Goal: Navigation & Orientation: Find specific page/section

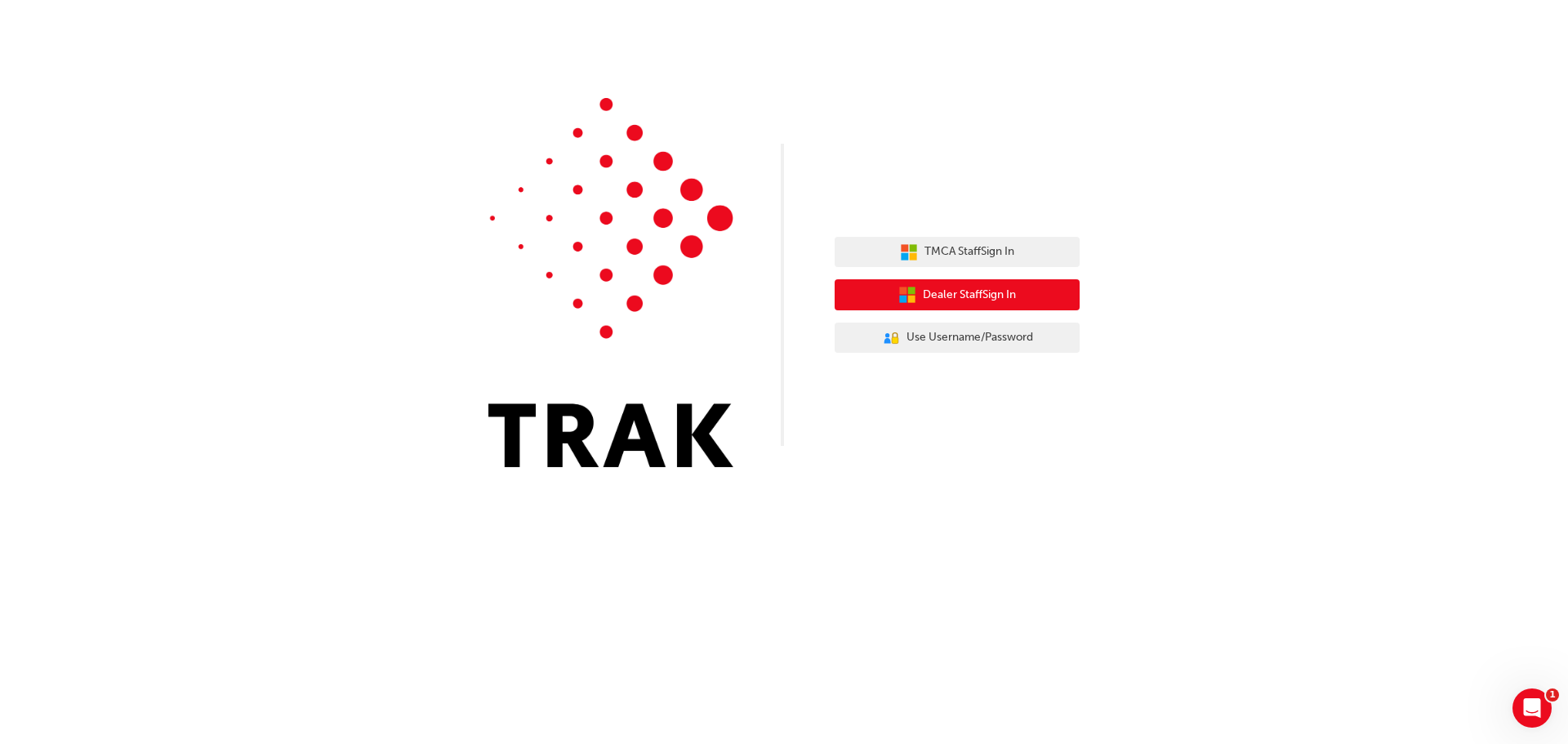
click at [935, 302] on span "Dealer Staff Sign In" at bounding box center [970, 295] width 93 height 19
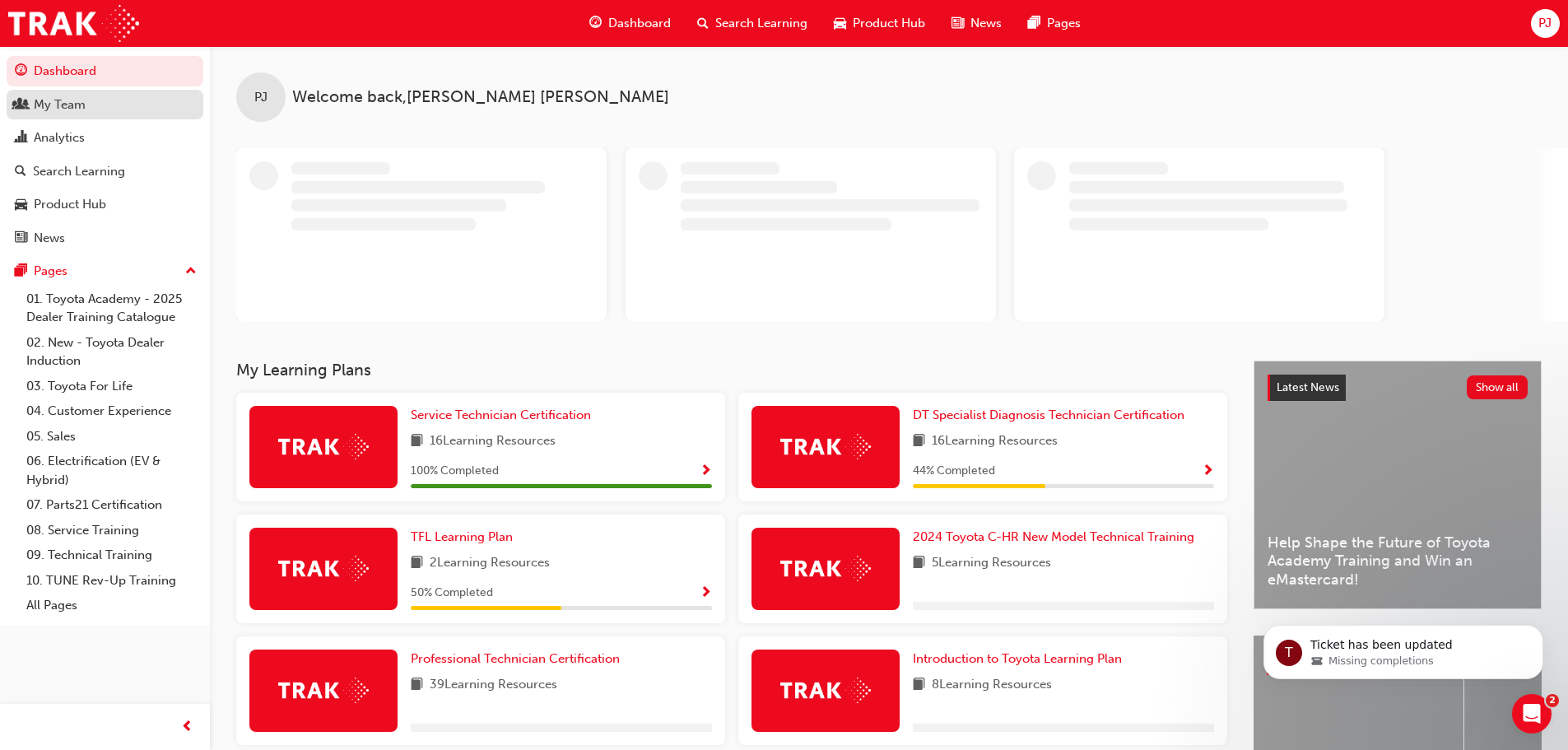
click at [80, 109] on div "My Team" at bounding box center [59, 105] width 52 height 19
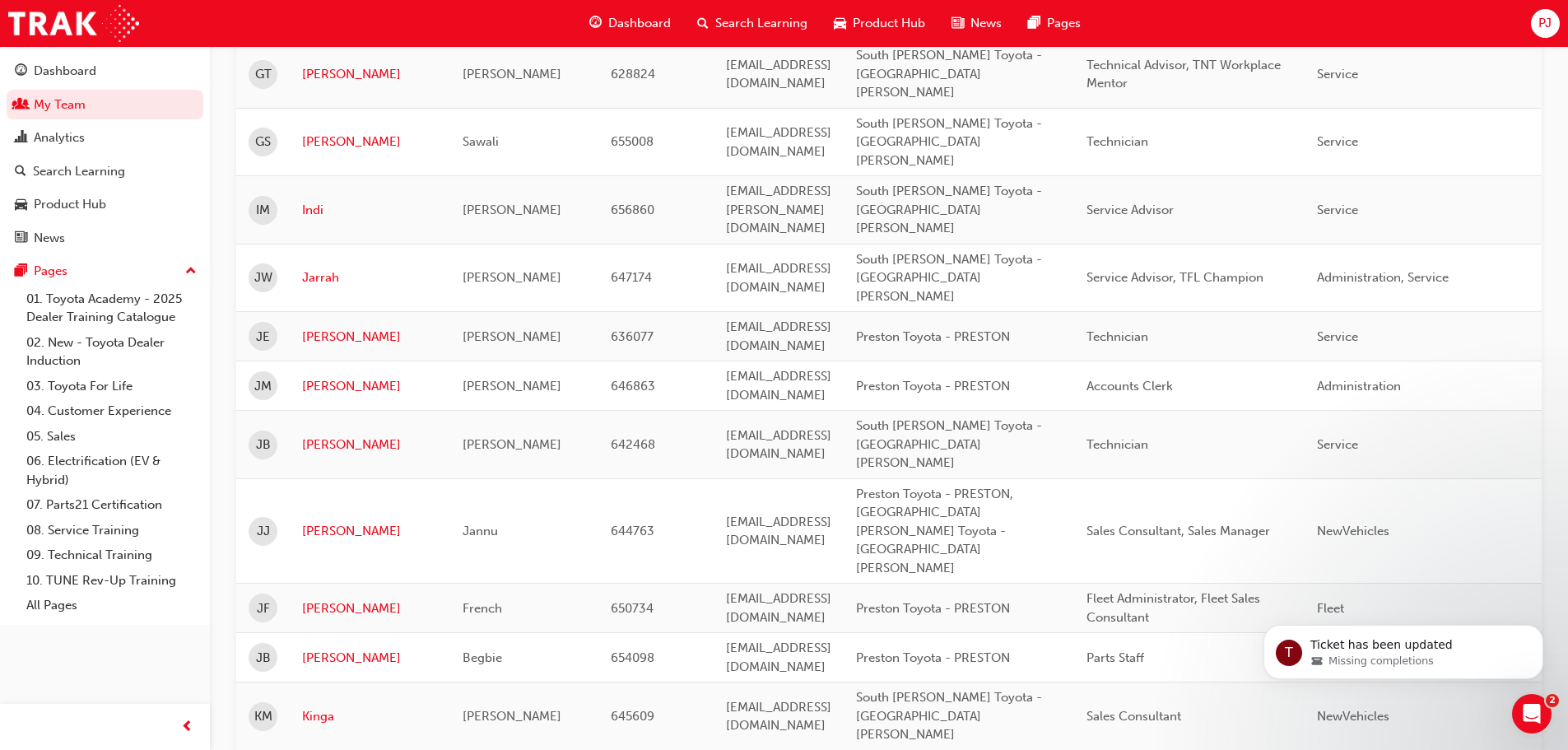
scroll to position [1977, 0]
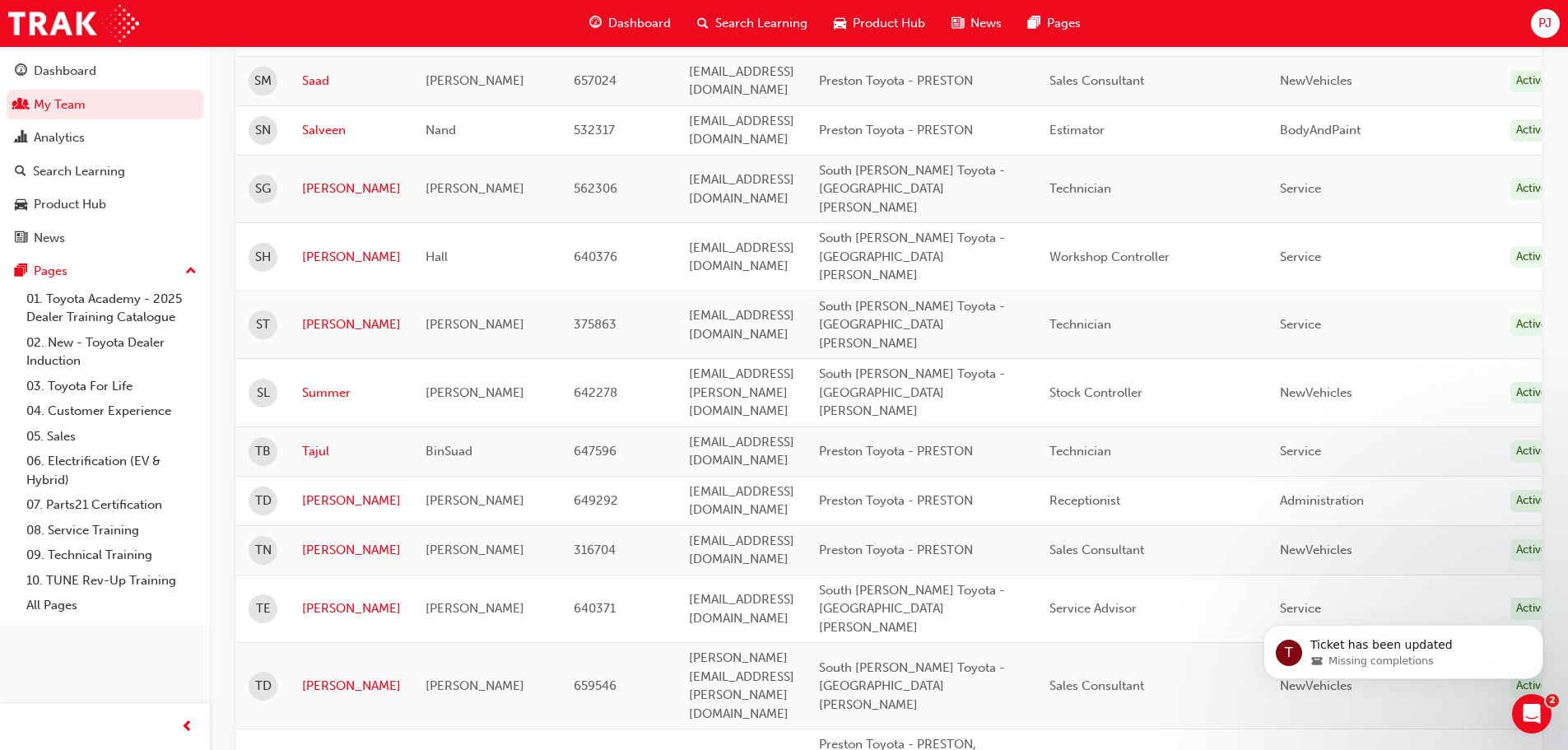
scroll to position [794, 0]
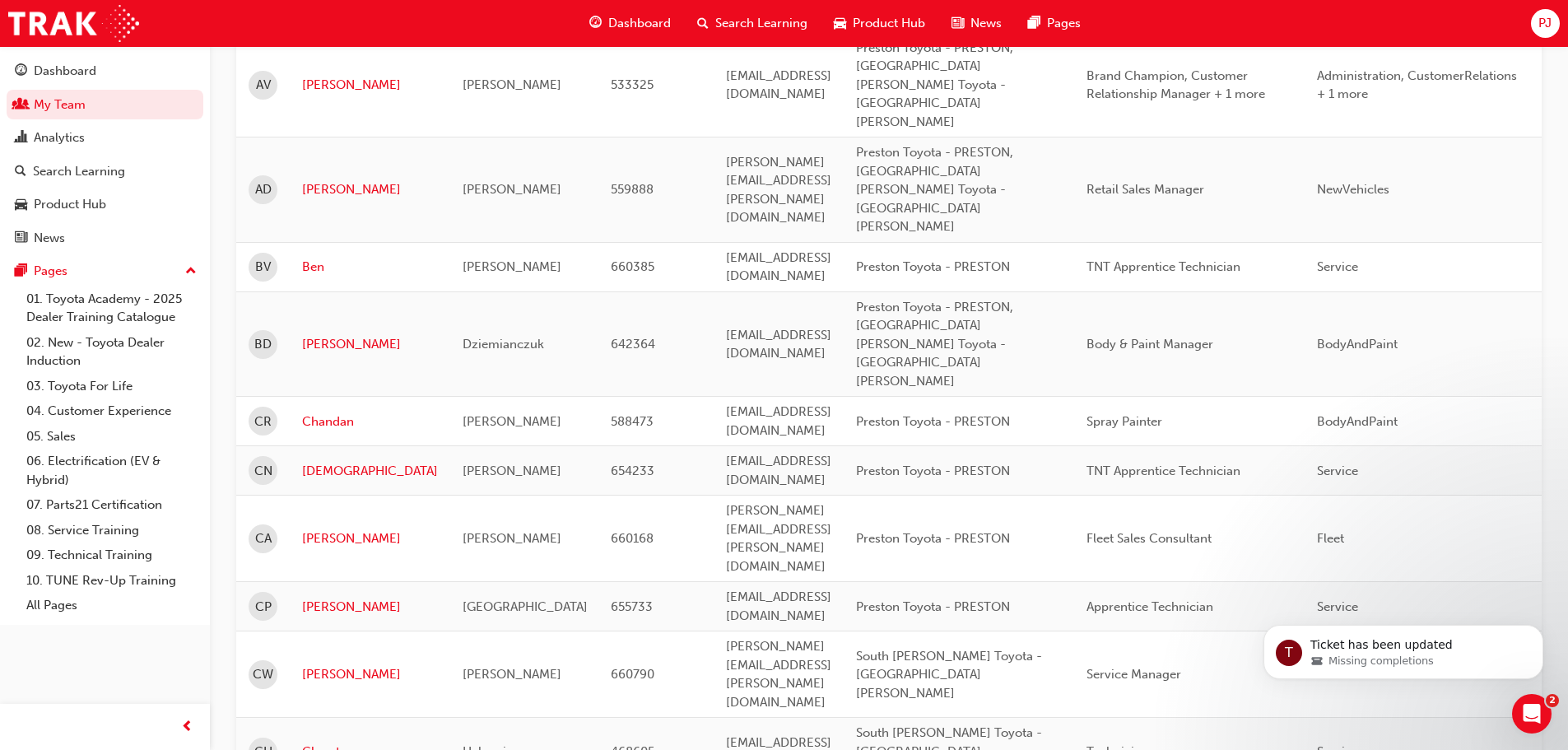
scroll to position [630, 0]
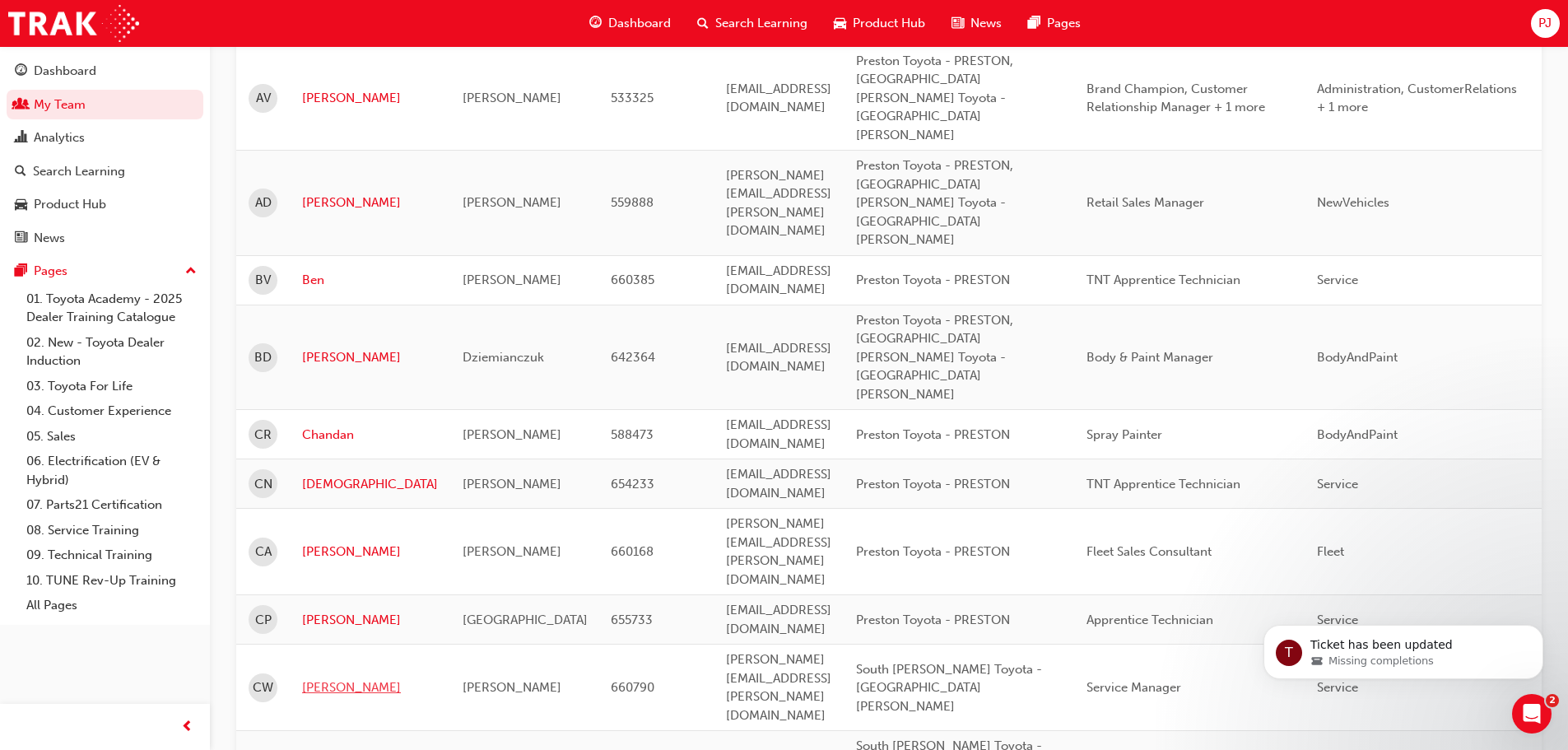
click at [353, 679] on link "Christopher" at bounding box center [370, 688] width 136 height 19
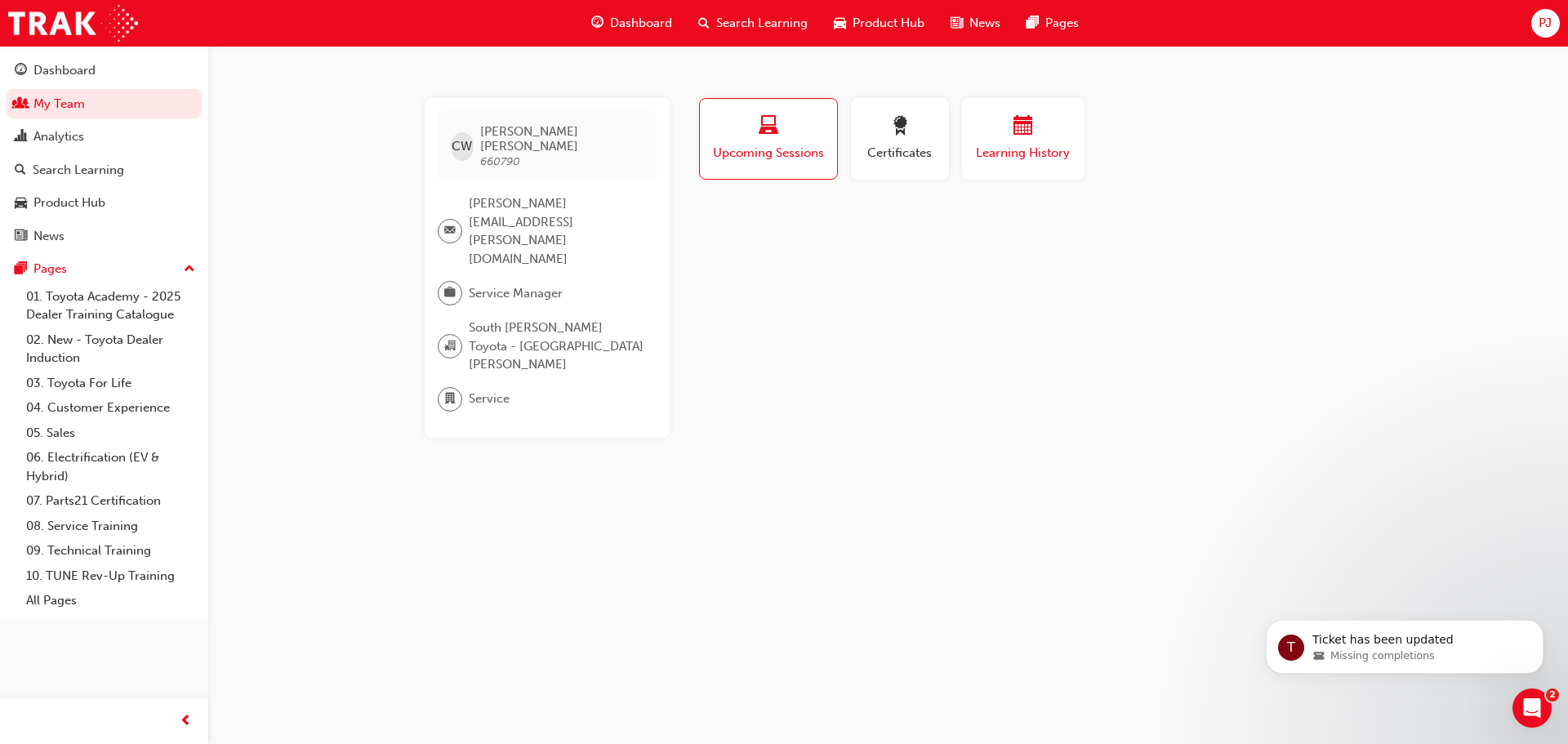
click at [997, 149] on span "Learning History" at bounding box center [1023, 153] width 98 height 19
click at [756, 144] on span "Upcoming Sessions" at bounding box center [768, 153] width 114 height 19
click at [895, 151] on span "Certificates" at bounding box center [900, 153] width 74 height 19
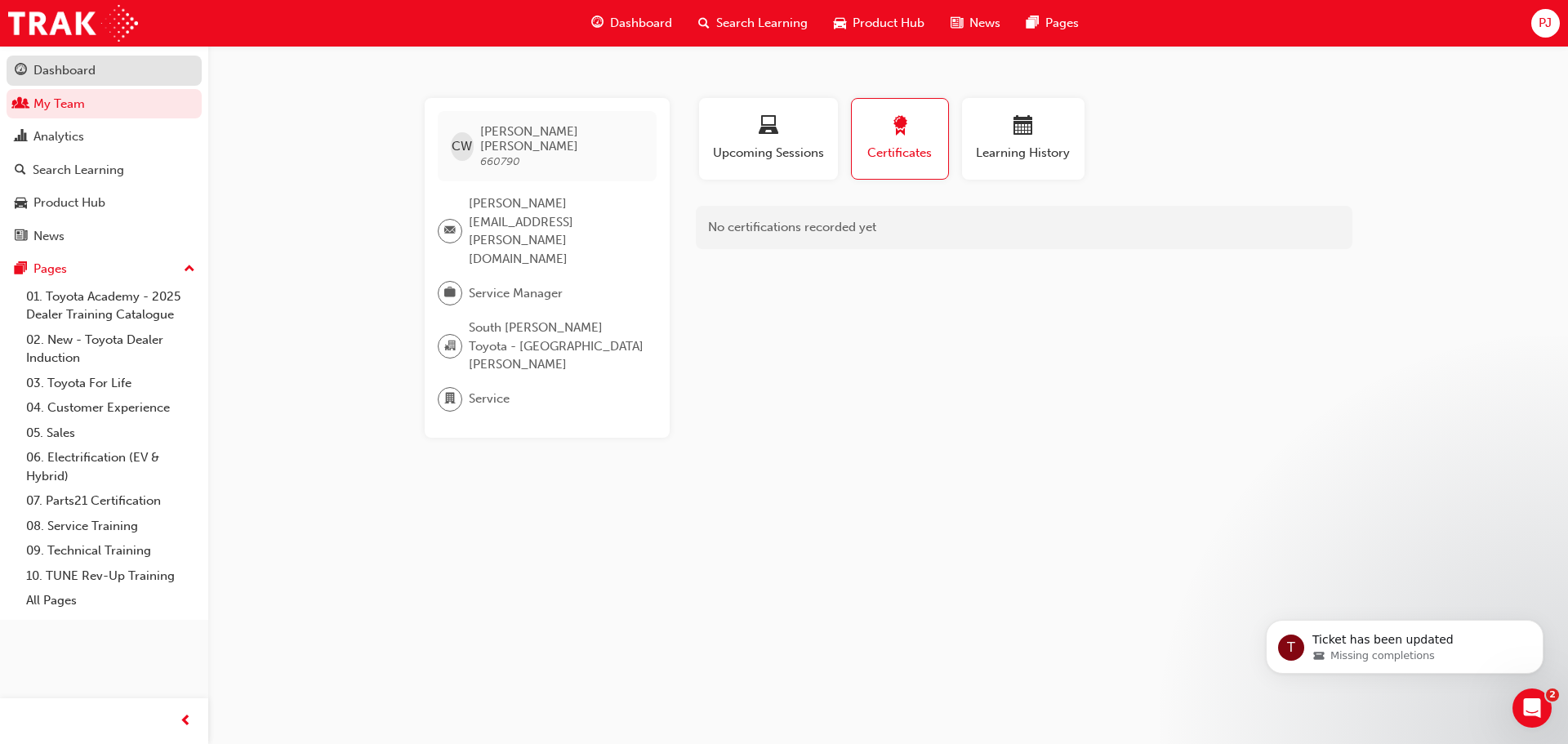
click at [56, 67] on div "Dashboard" at bounding box center [64, 70] width 62 height 19
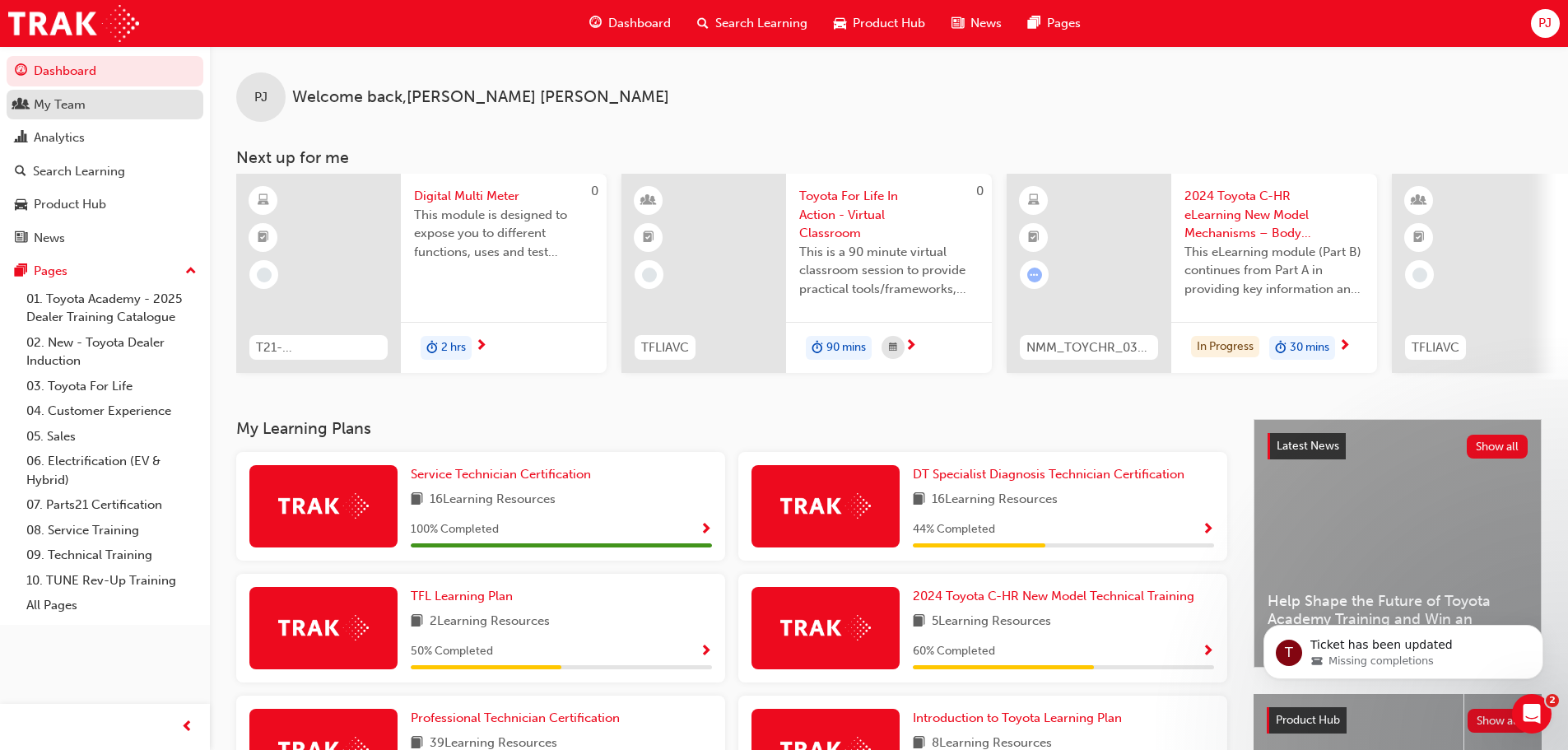
click at [84, 103] on div "My Team" at bounding box center [59, 105] width 52 height 19
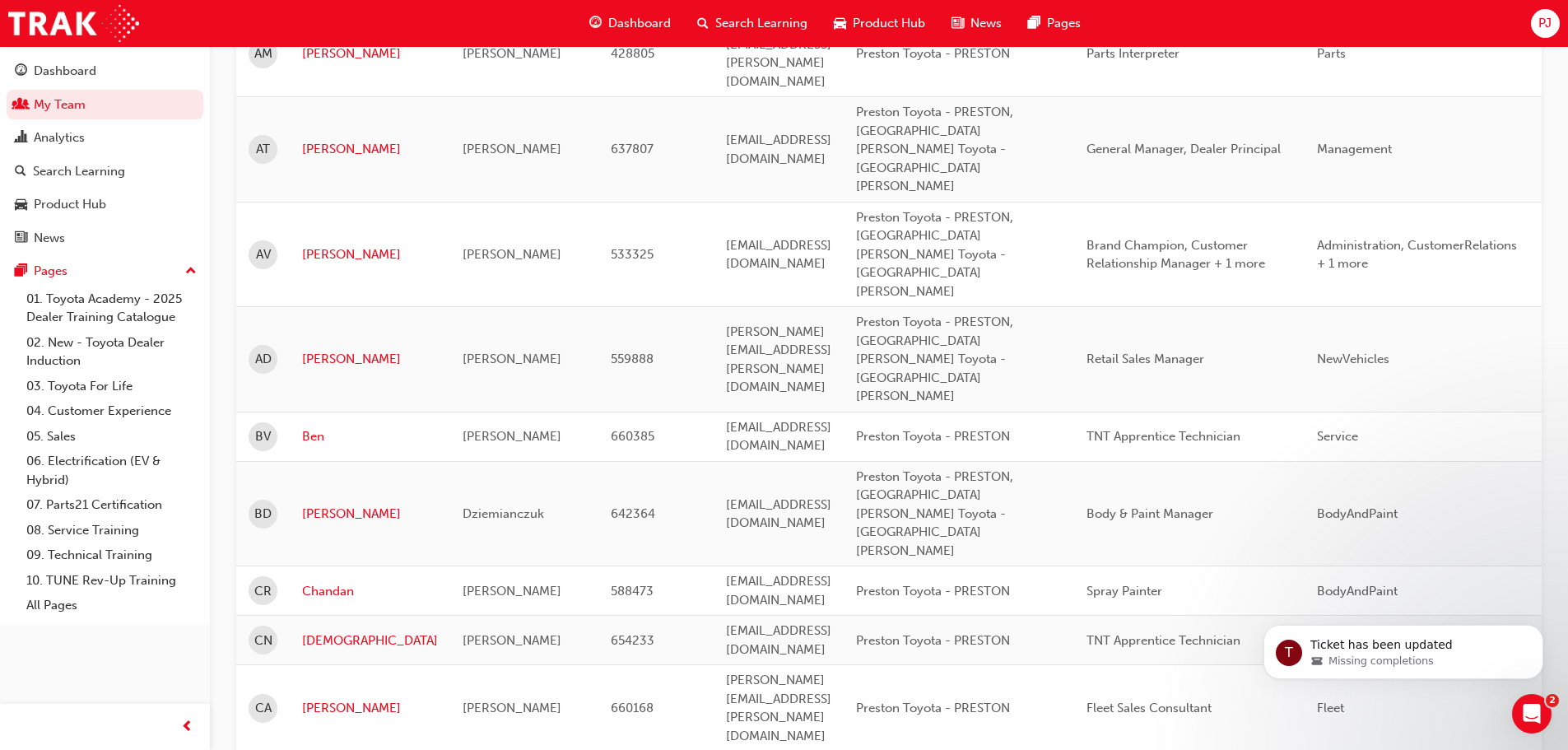
scroll to position [494, 0]
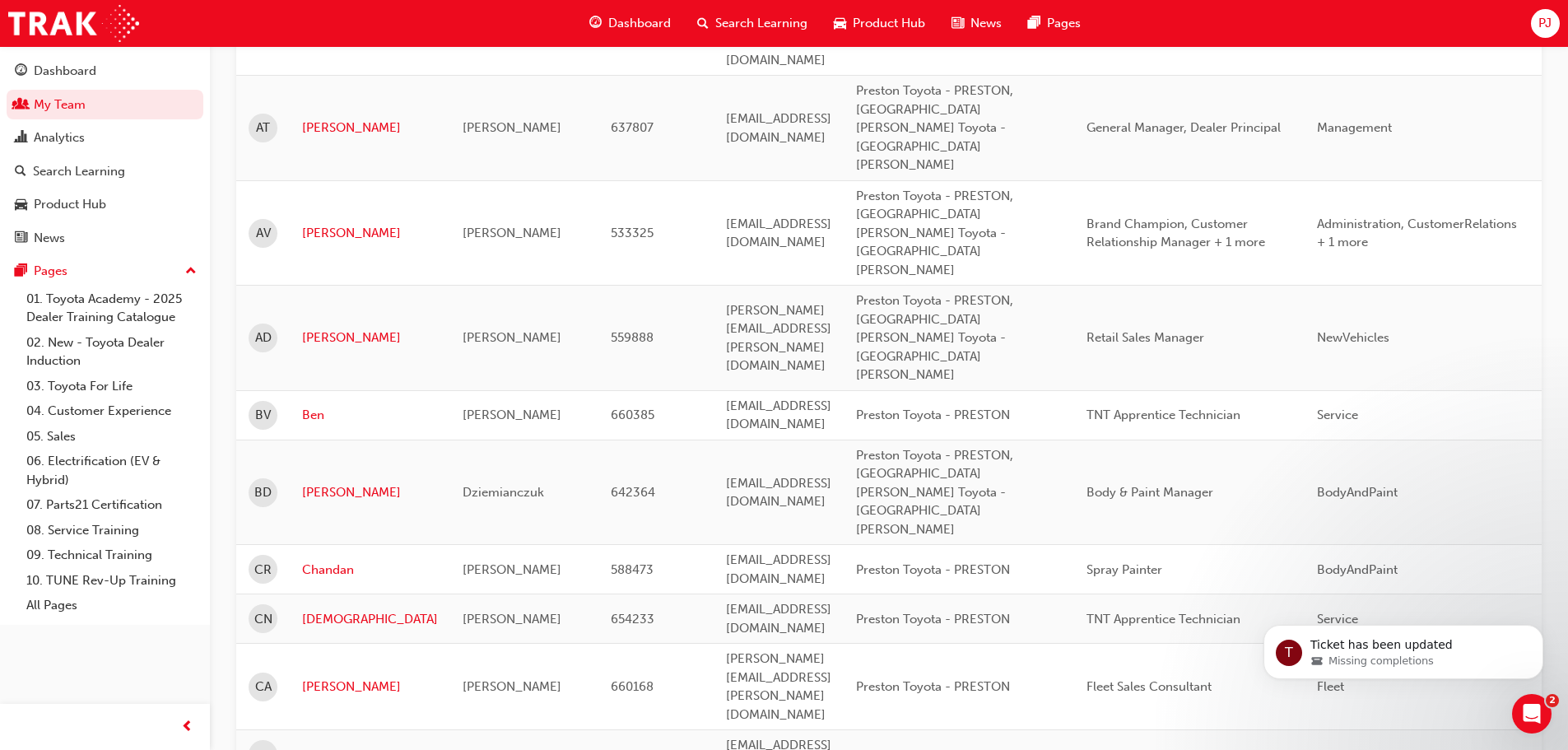
click at [1533, 24] on div "PJ" at bounding box center [1545, 24] width 29 height 29
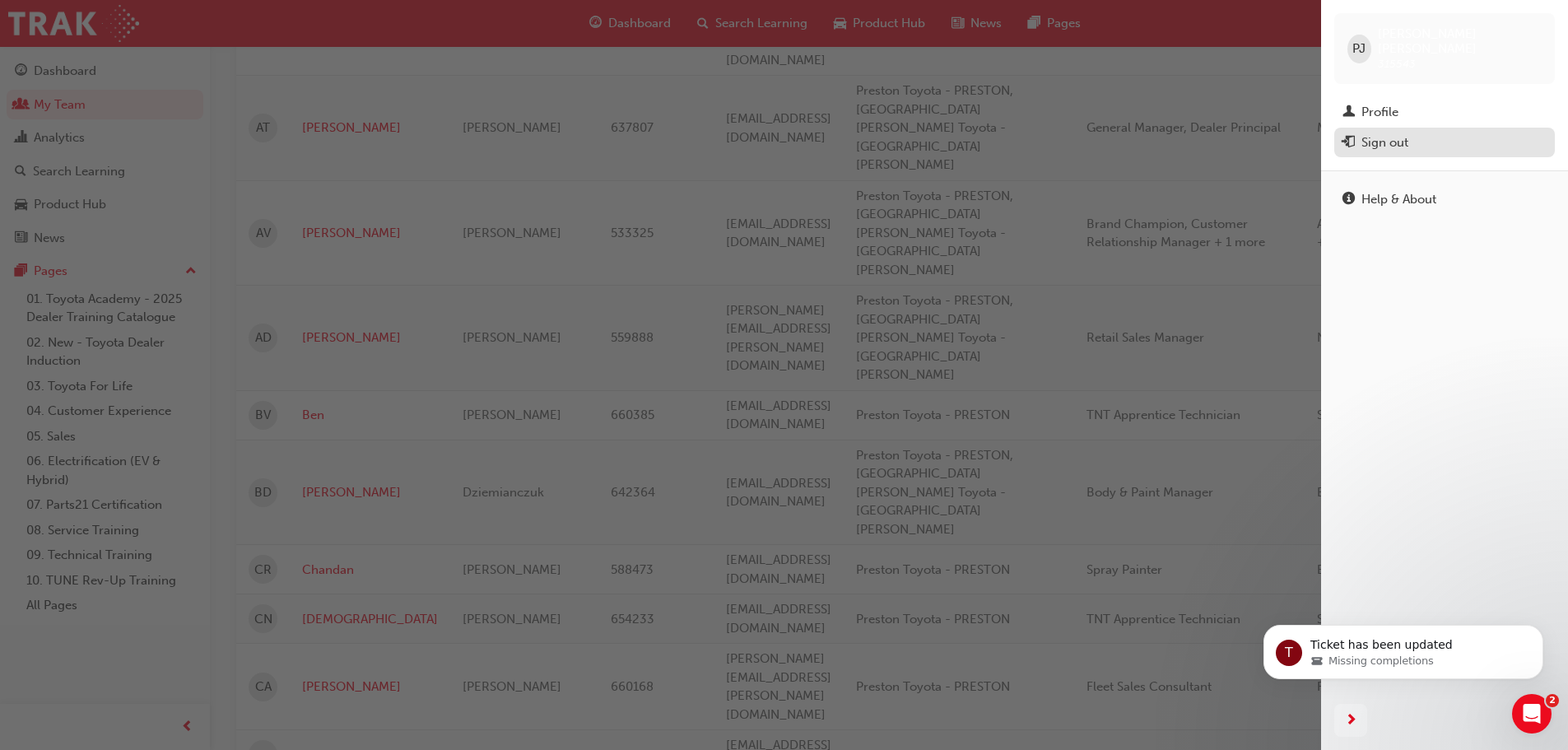
click at [1389, 134] on div "Sign out" at bounding box center [1385, 142] width 47 height 19
